Goal: Understand process/instructions

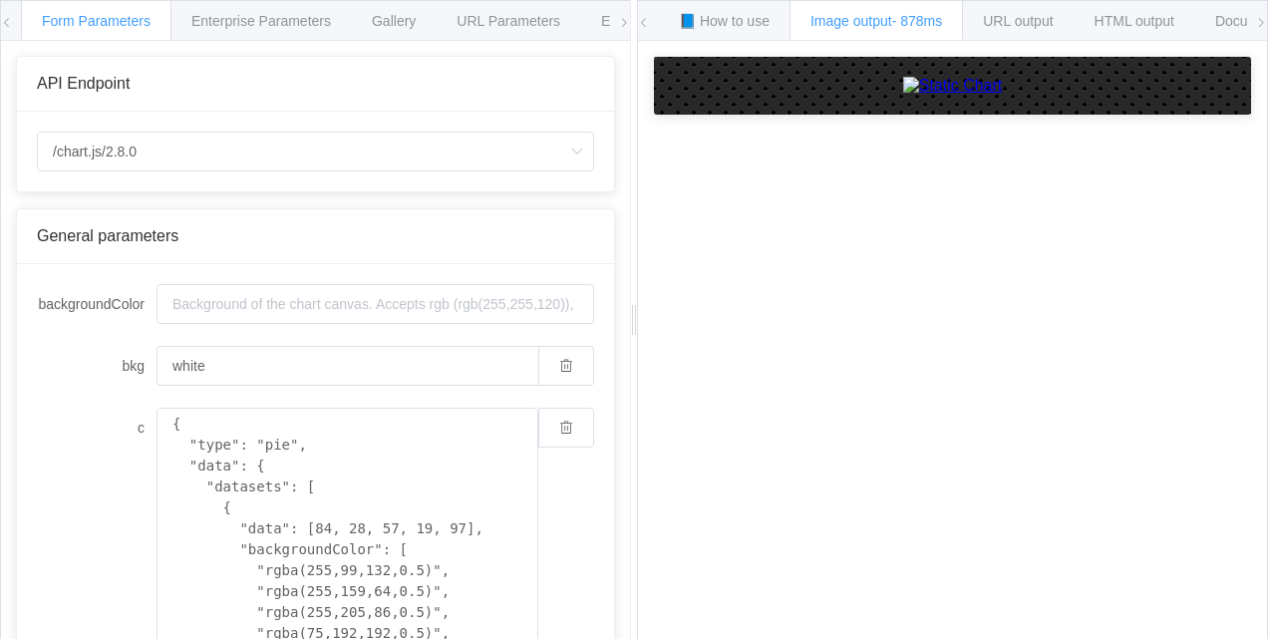
click at [8, 18] on icon at bounding box center [7, 23] width 12 height 12
